Goal: Check status: Check status

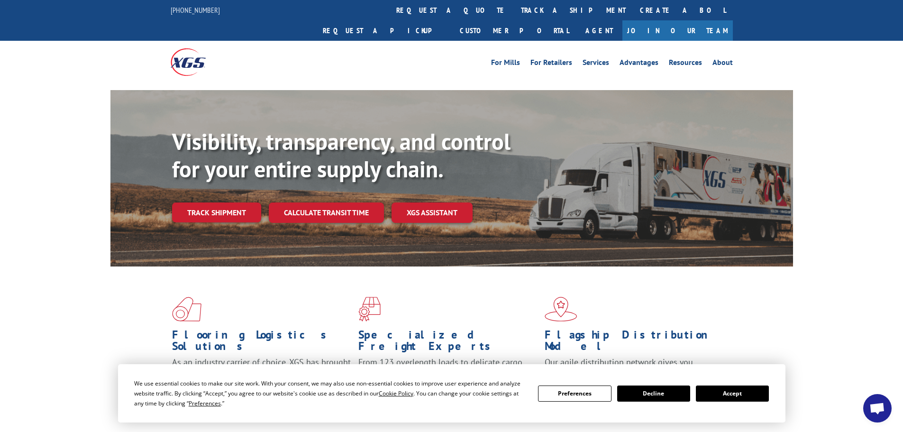
click at [727, 394] on button "Accept" at bounding box center [732, 393] width 73 height 16
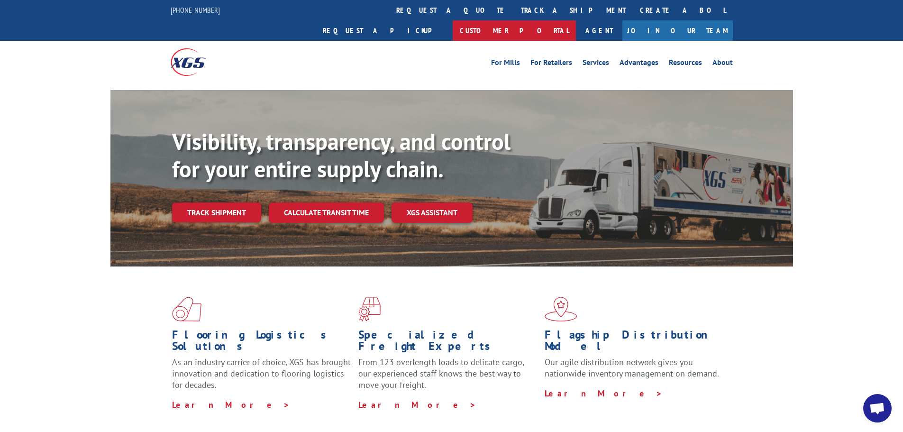
click at [576, 20] on link "Customer Portal" at bounding box center [513, 30] width 123 height 20
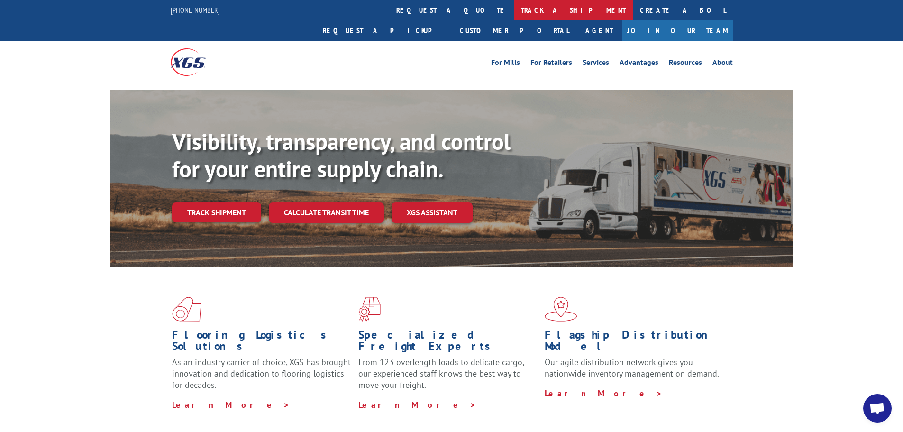
click at [514, 11] on link "track a shipment" at bounding box center [573, 10] width 119 height 20
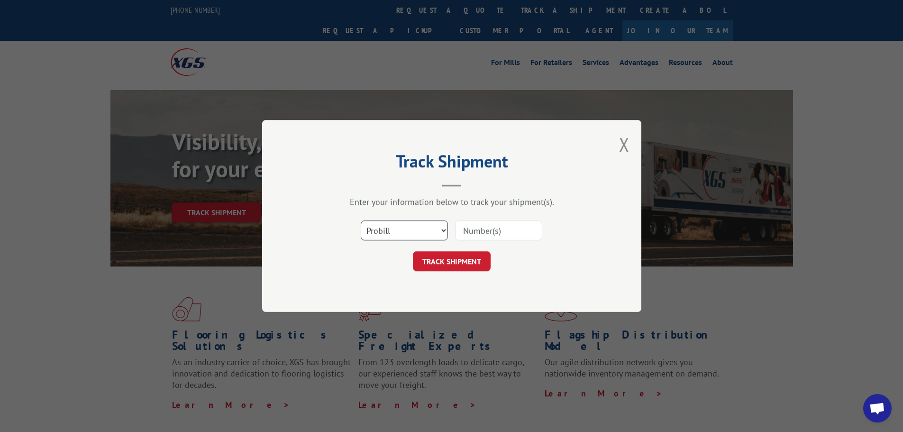
click at [402, 225] on select "Select category... Probill BOL PO" at bounding box center [404, 230] width 87 height 20
click at [463, 231] on input at bounding box center [498, 230] width 87 height 20
paste input "17596030"
type input "17596030"
click at [467, 256] on button "TRACK SHIPMENT" at bounding box center [452, 261] width 78 height 20
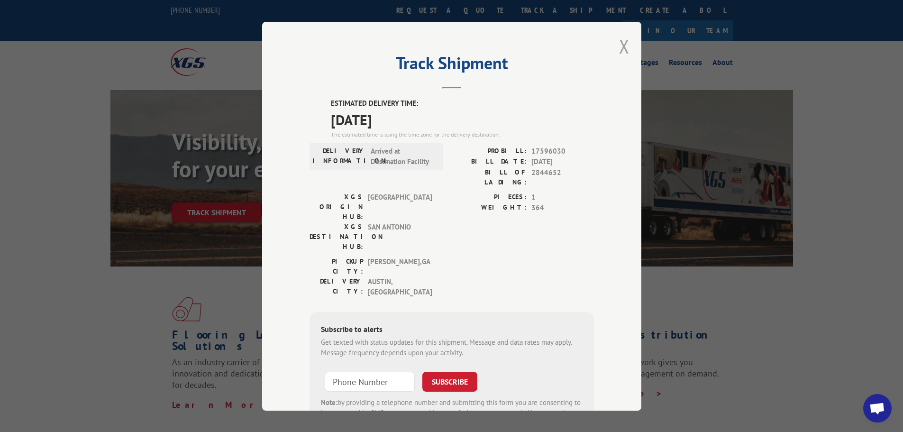
click at [619, 46] on button "Close modal" at bounding box center [624, 46] width 10 height 25
